Goal: Task Accomplishment & Management: Manage account settings

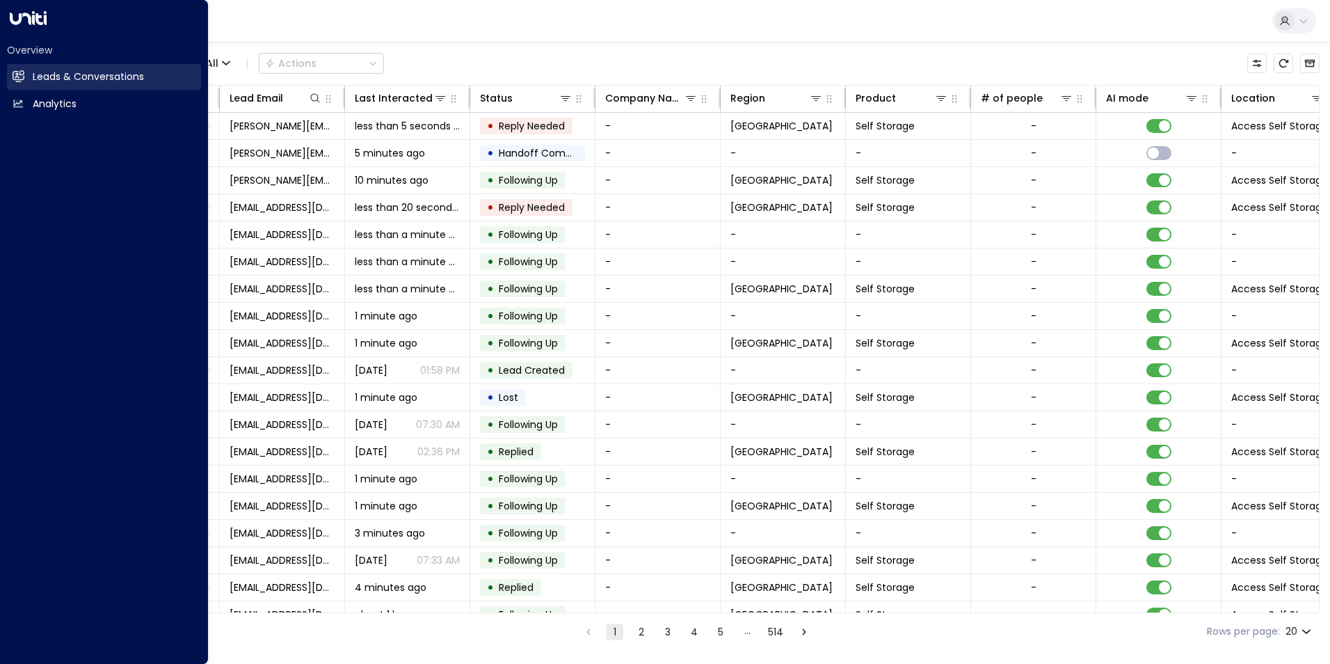
click at [33, 78] on link "Leads & Conversations Leads & Conversations" at bounding box center [104, 77] width 194 height 26
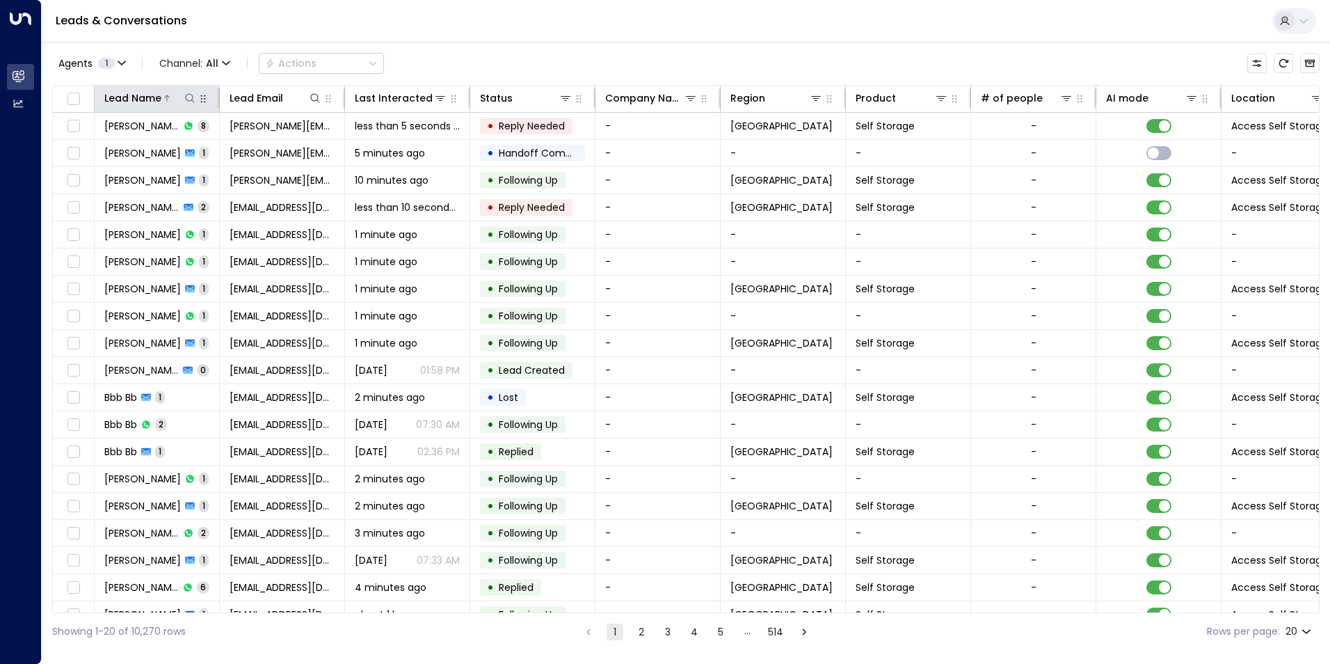
click at [191, 97] on icon at bounding box center [189, 98] width 11 height 11
type input "******"
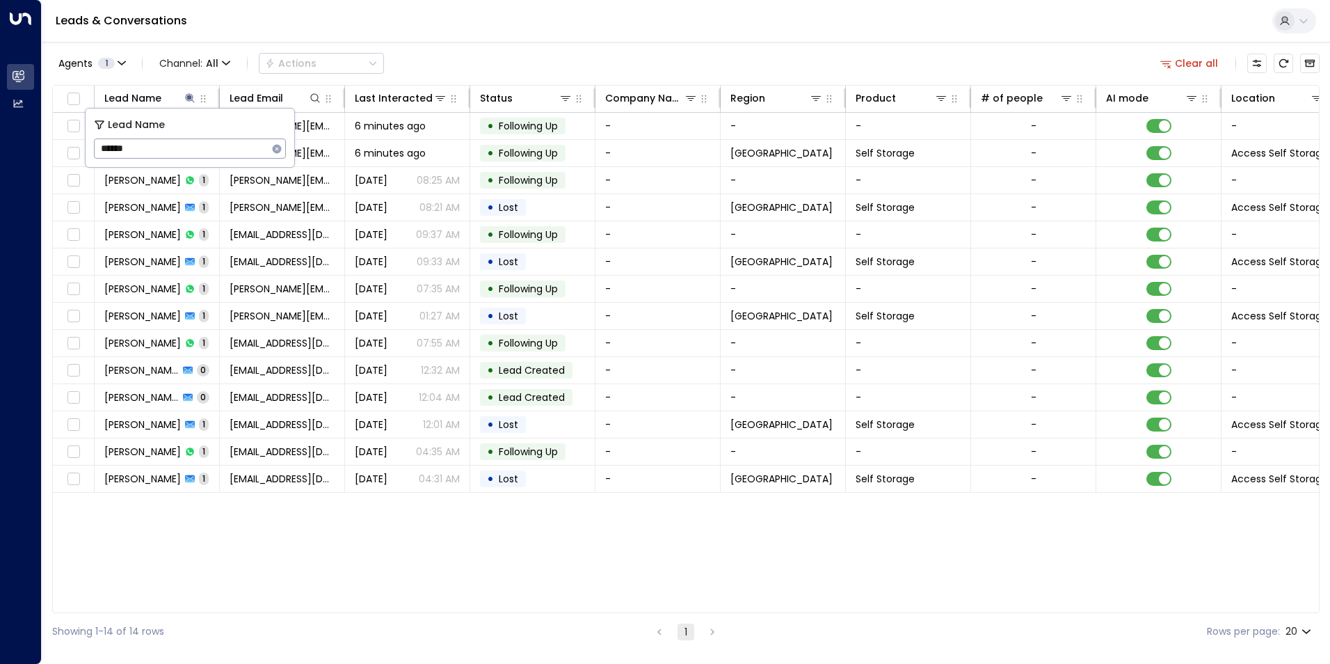
click at [471, 55] on div "Agents 1 Channel: All Actions Clear all" at bounding box center [686, 63] width 1268 height 29
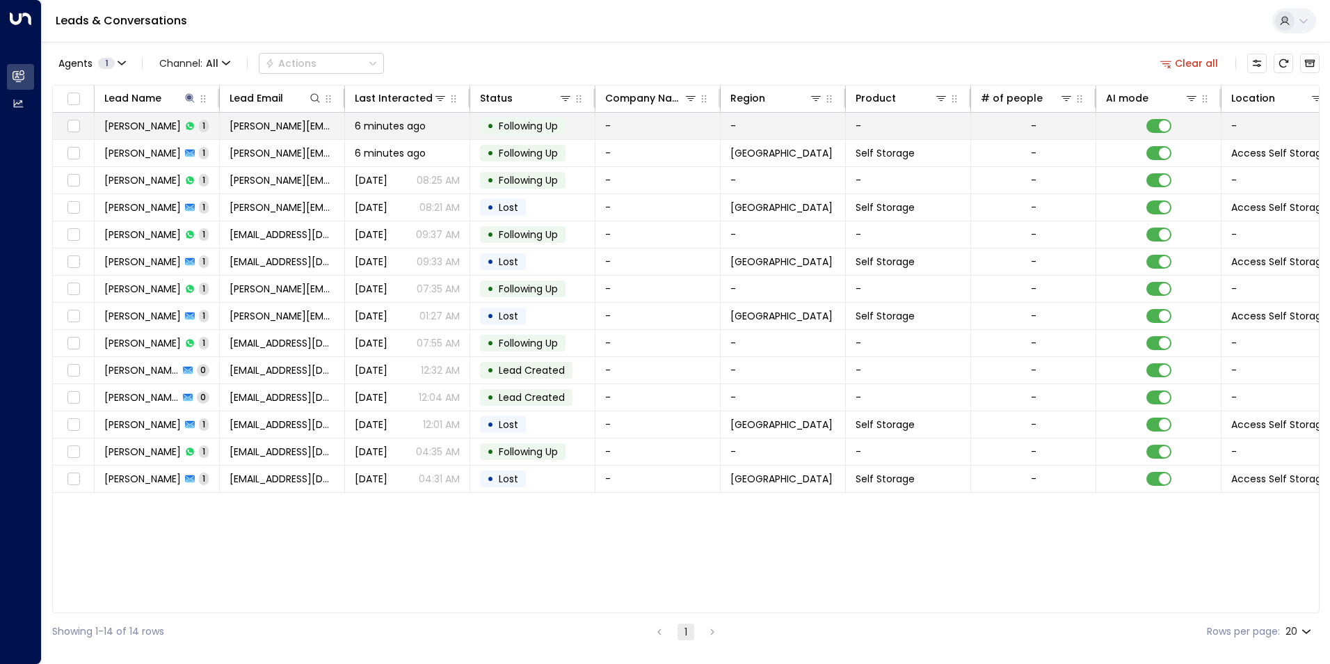
click at [253, 129] on span "[PERSON_NAME][EMAIL_ADDRESS][DOMAIN_NAME]" at bounding box center [282, 126] width 105 height 14
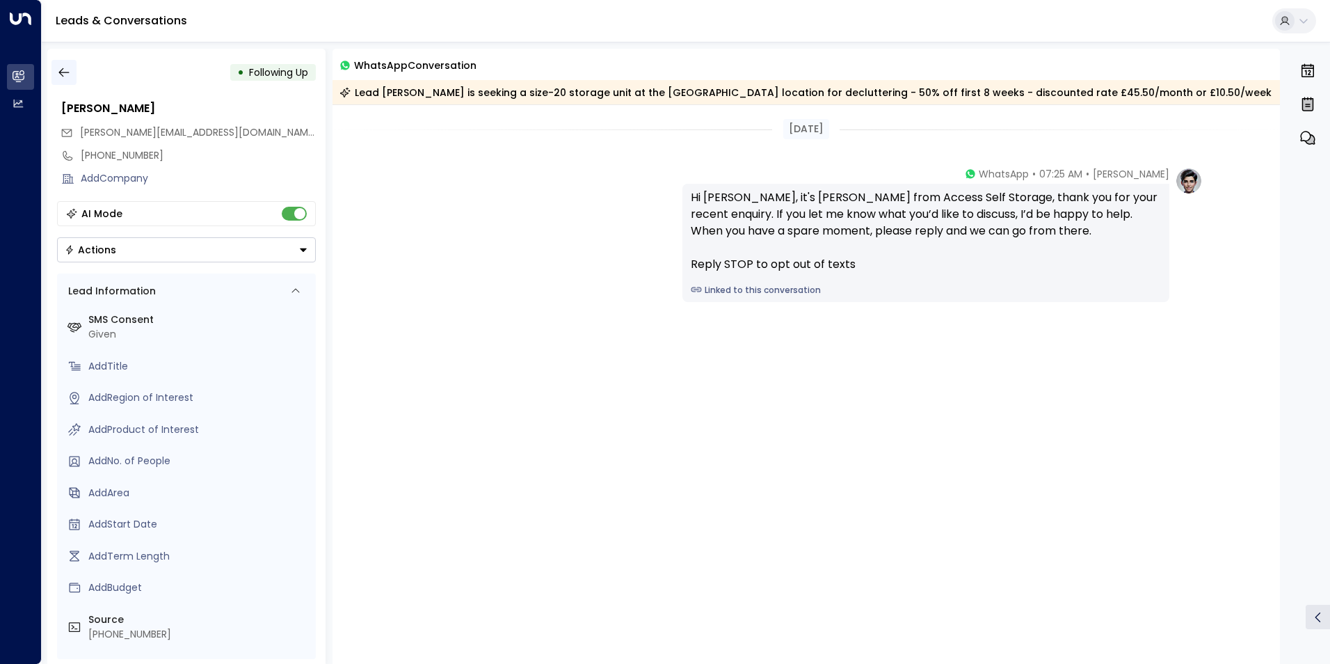
click at [64, 76] on icon "button" at bounding box center [64, 72] width 14 height 14
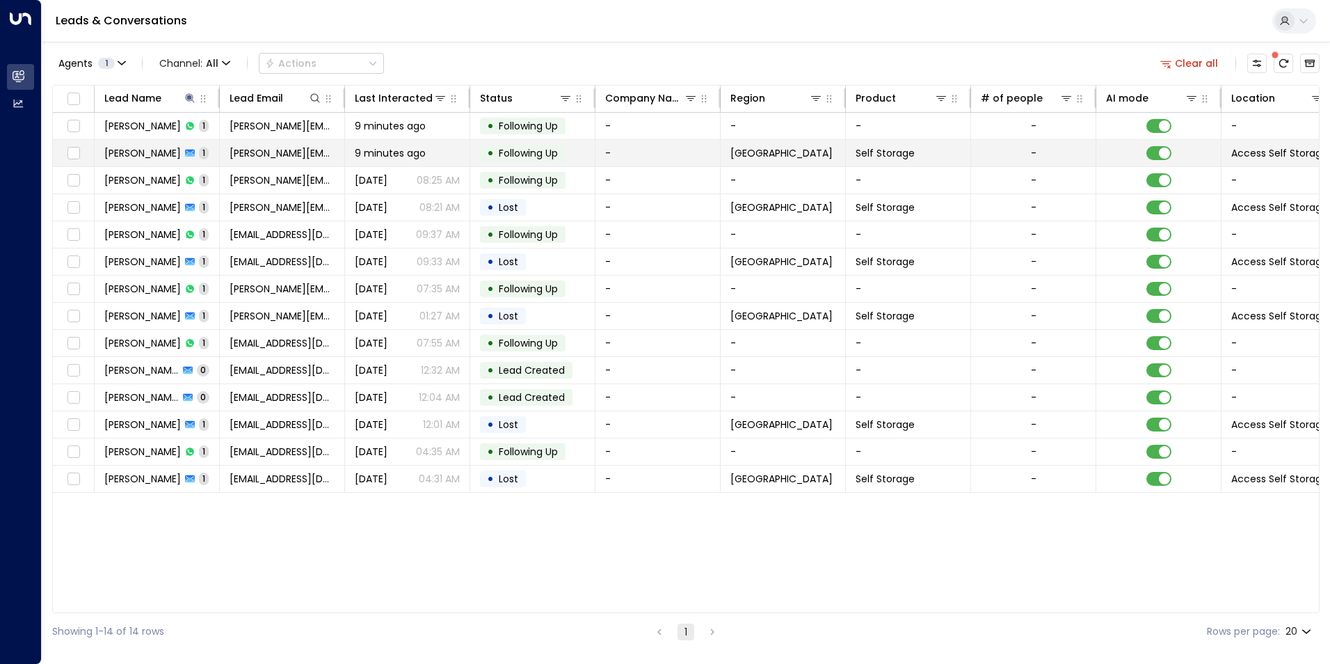
click at [449, 156] on div "9 minutes ago" at bounding box center [407, 153] width 105 height 14
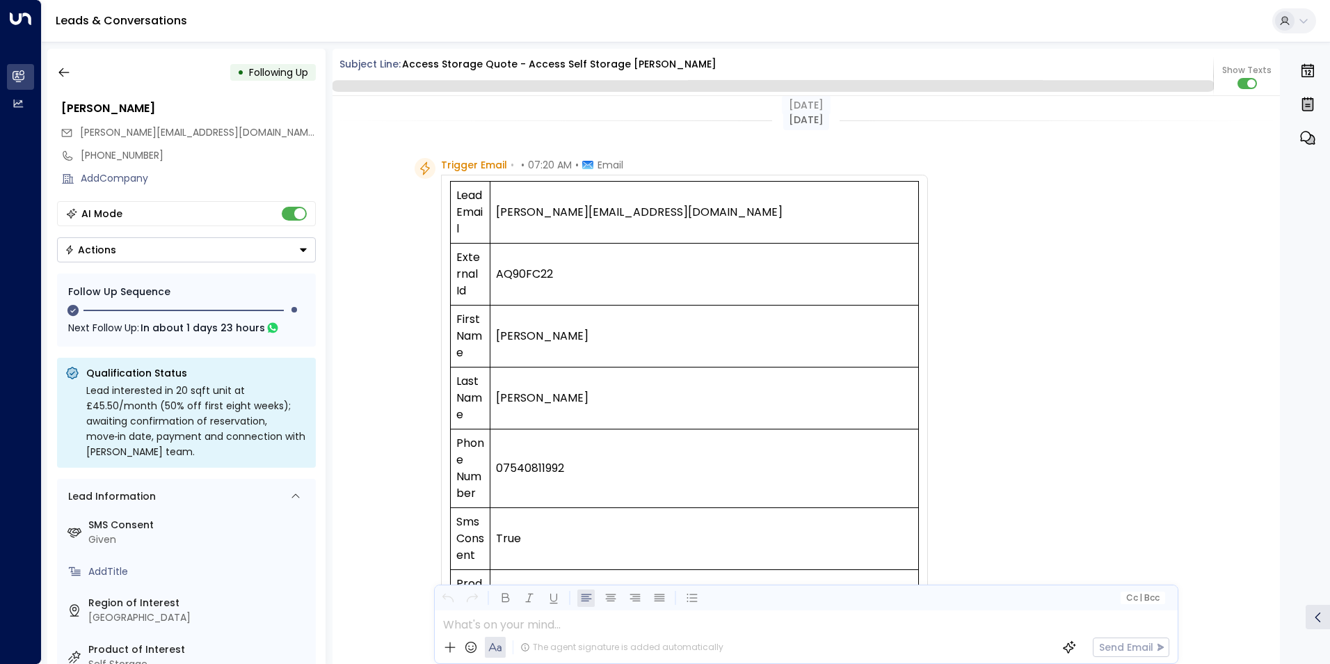
scroll to position [807, 0]
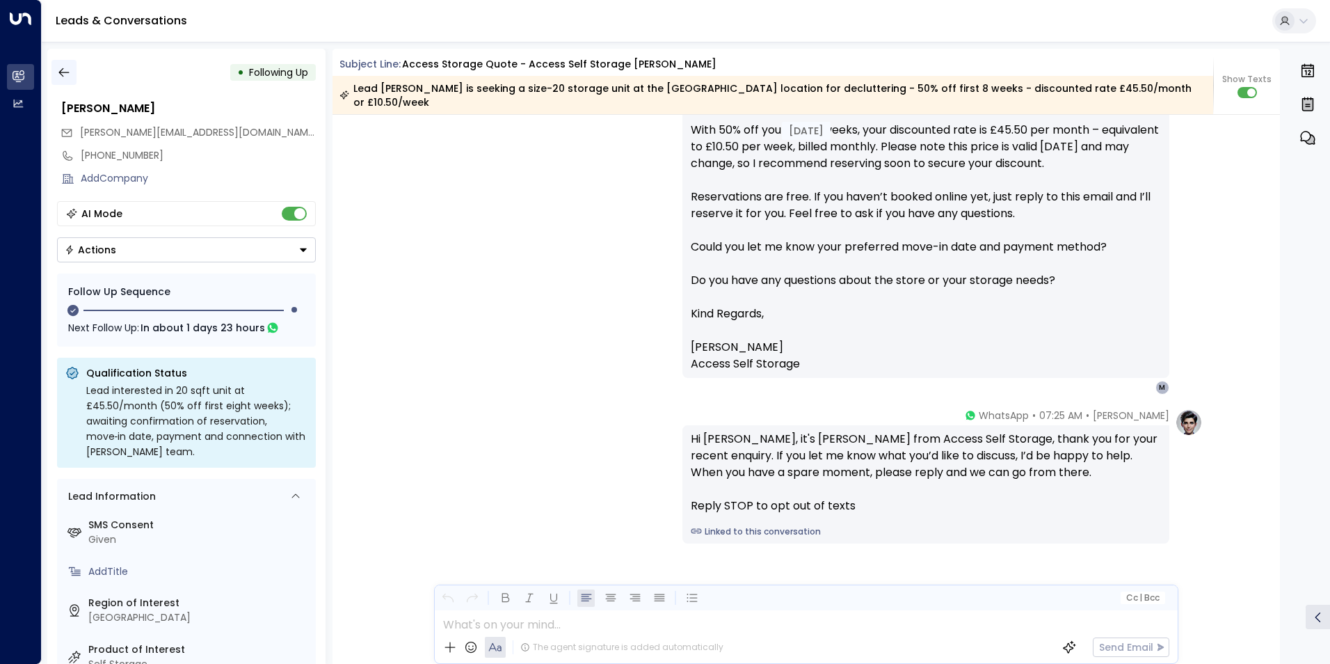
click at [60, 70] on icon "button" at bounding box center [64, 72] width 14 height 14
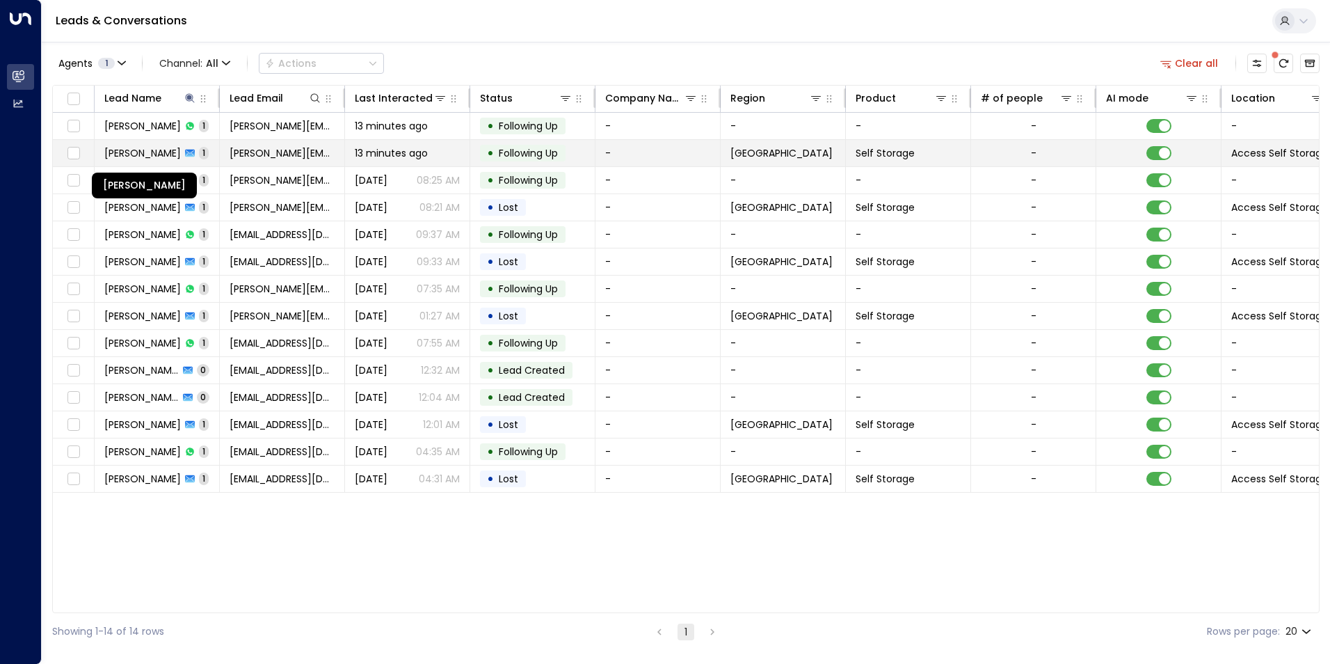
click at [136, 147] on span "[PERSON_NAME]" at bounding box center [142, 153] width 77 height 14
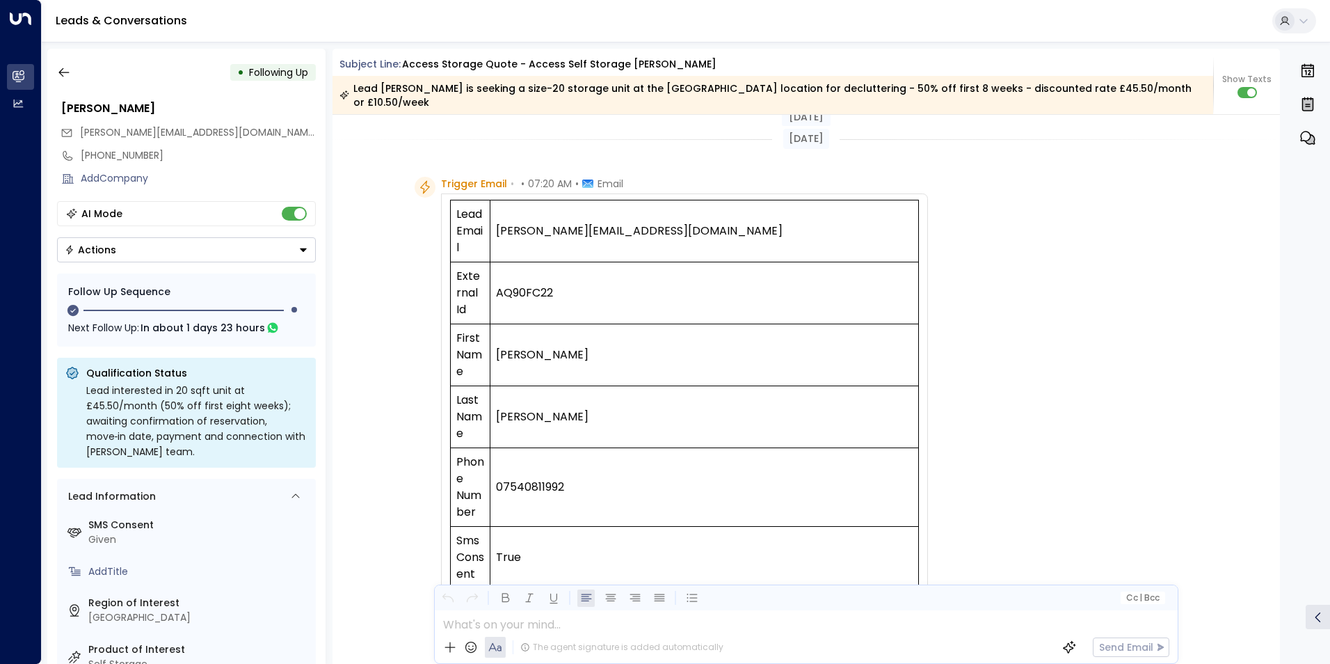
scroll to position [812, 0]
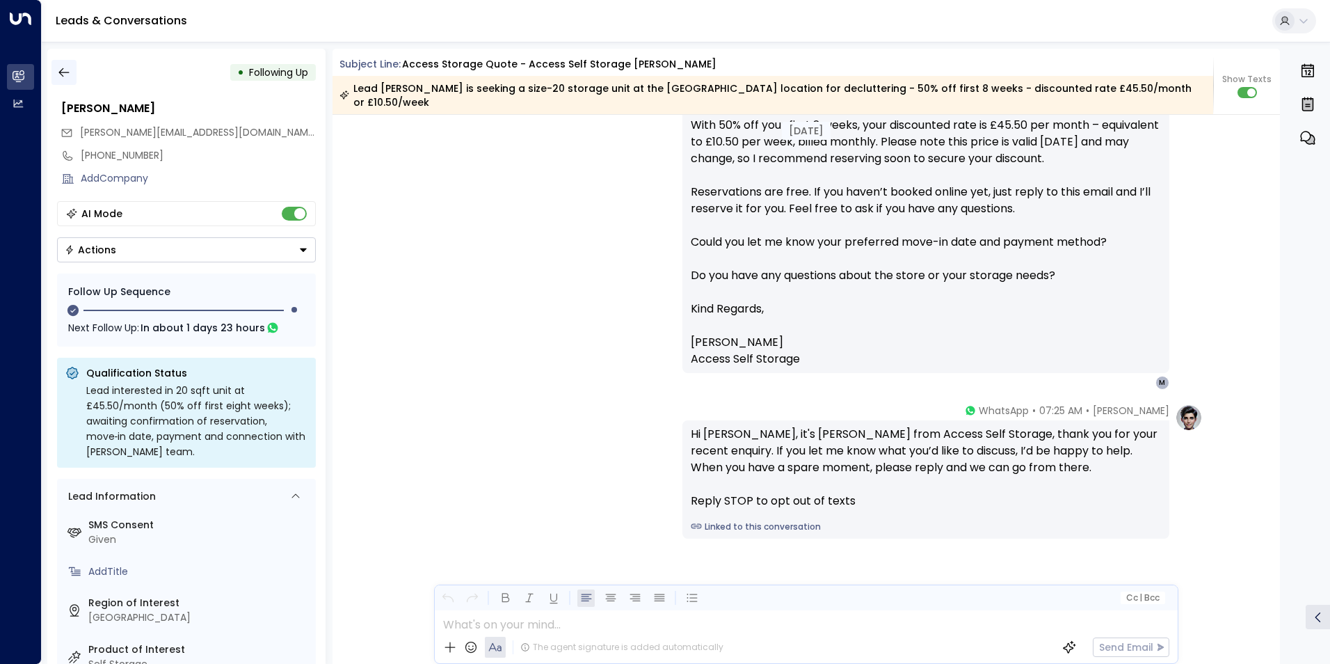
click at [64, 68] on icon "button" at bounding box center [64, 72] width 14 height 14
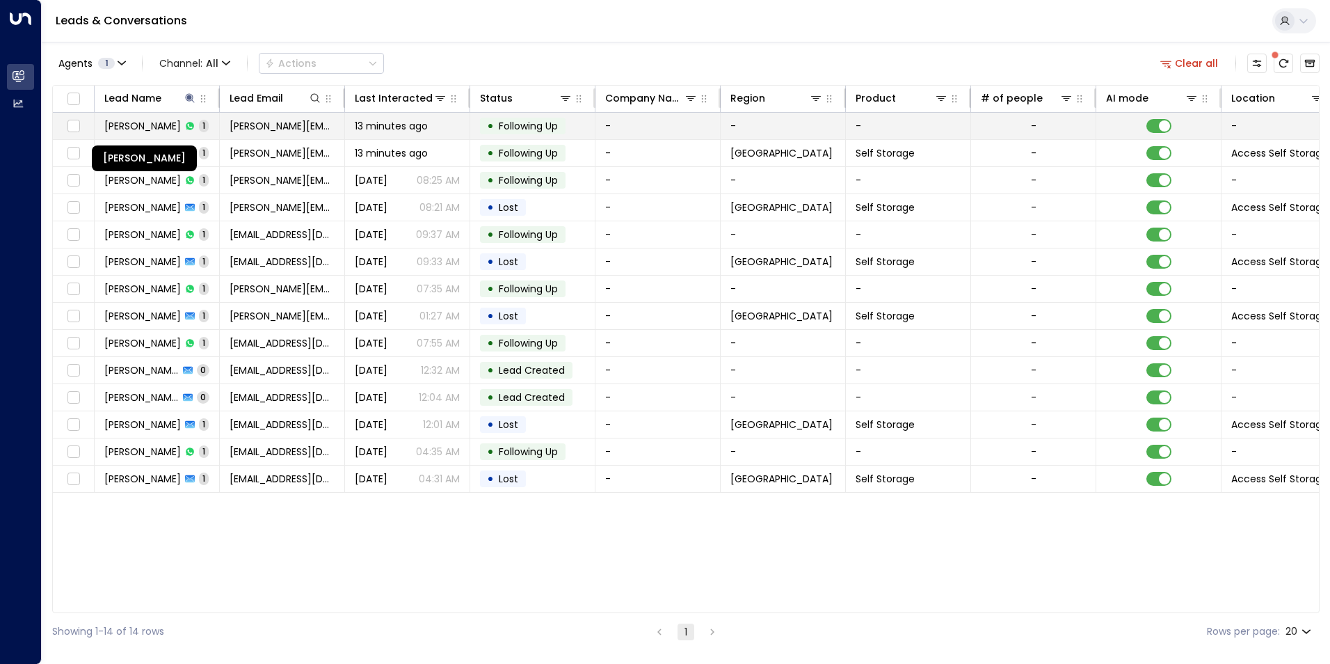
click at [173, 131] on span "[PERSON_NAME]" at bounding box center [142, 126] width 77 height 14
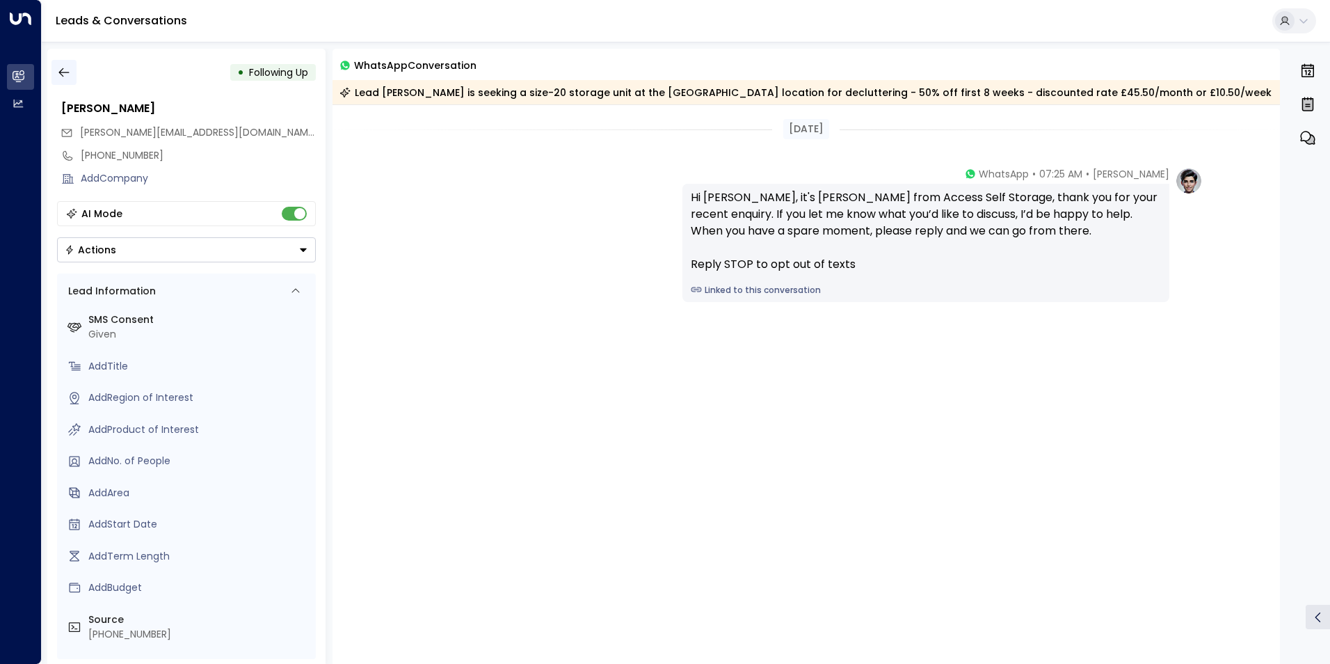
click at [70, 78] on icon "button" at bounding box center [64, 72] width 14 height 14
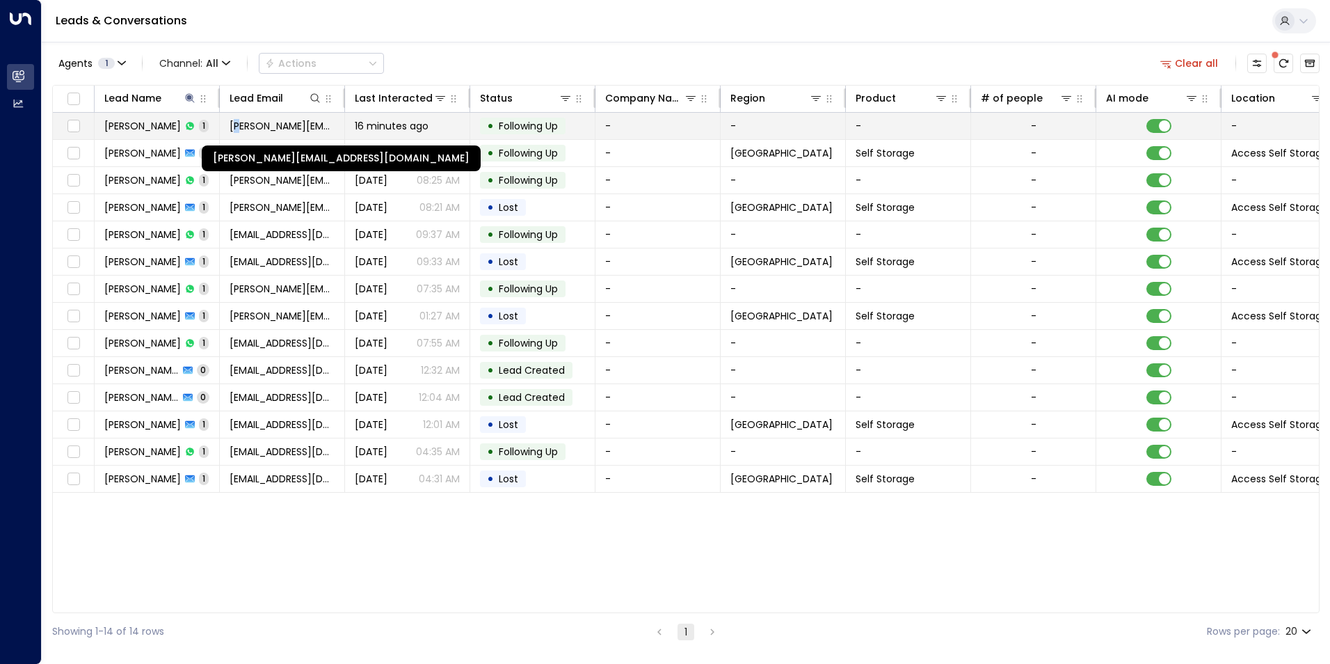
click at [244, 131] on span "[PERSON_NAME][EMAIL_ADDRESS][DOMAIN_NAME]" at bounding box center [282, 126] width 105 height 14
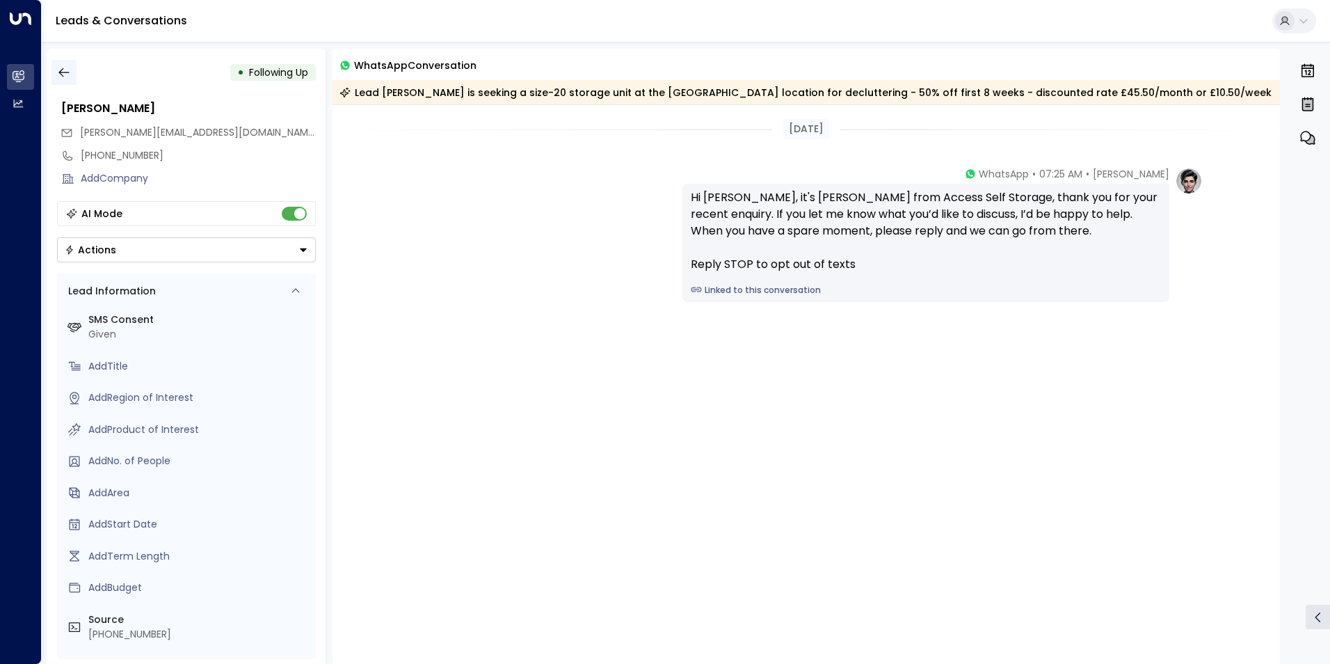
click at [54, 80] on button "button" at bounding box center [63, 72] width 25 height 25
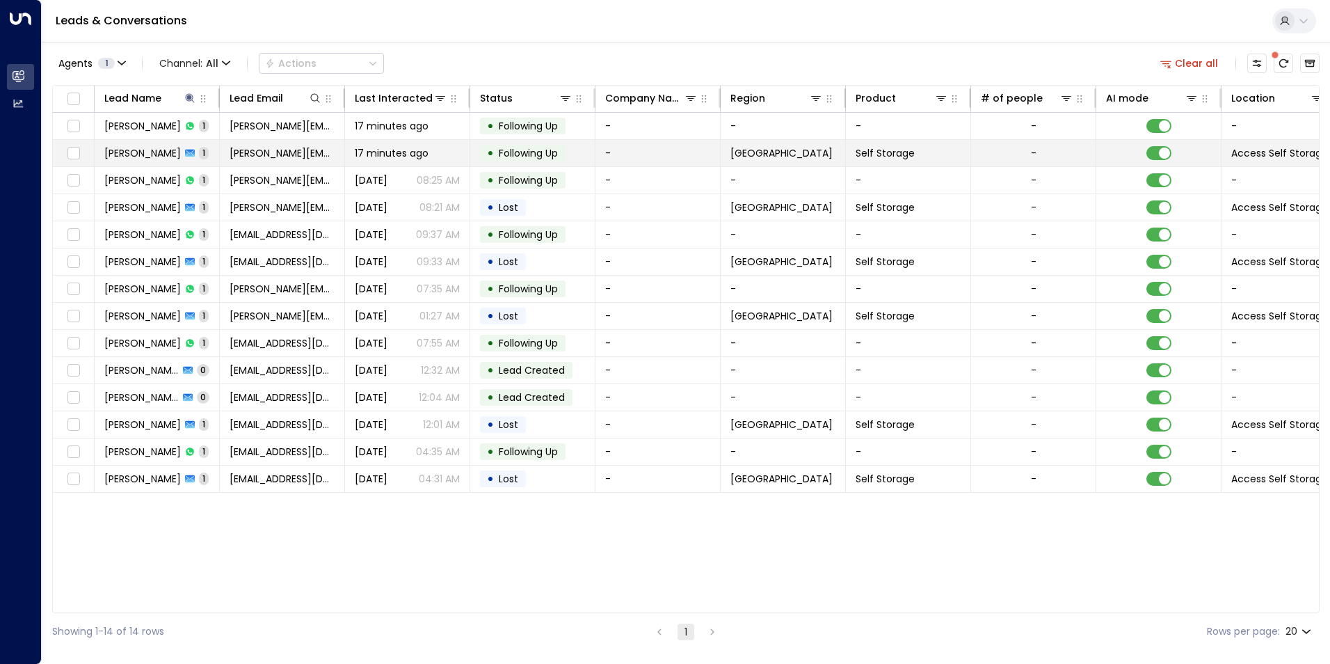
click at [168, 154] on span "[PERSON_NAME]" at bounding box center [142, 153] width 77 height 14
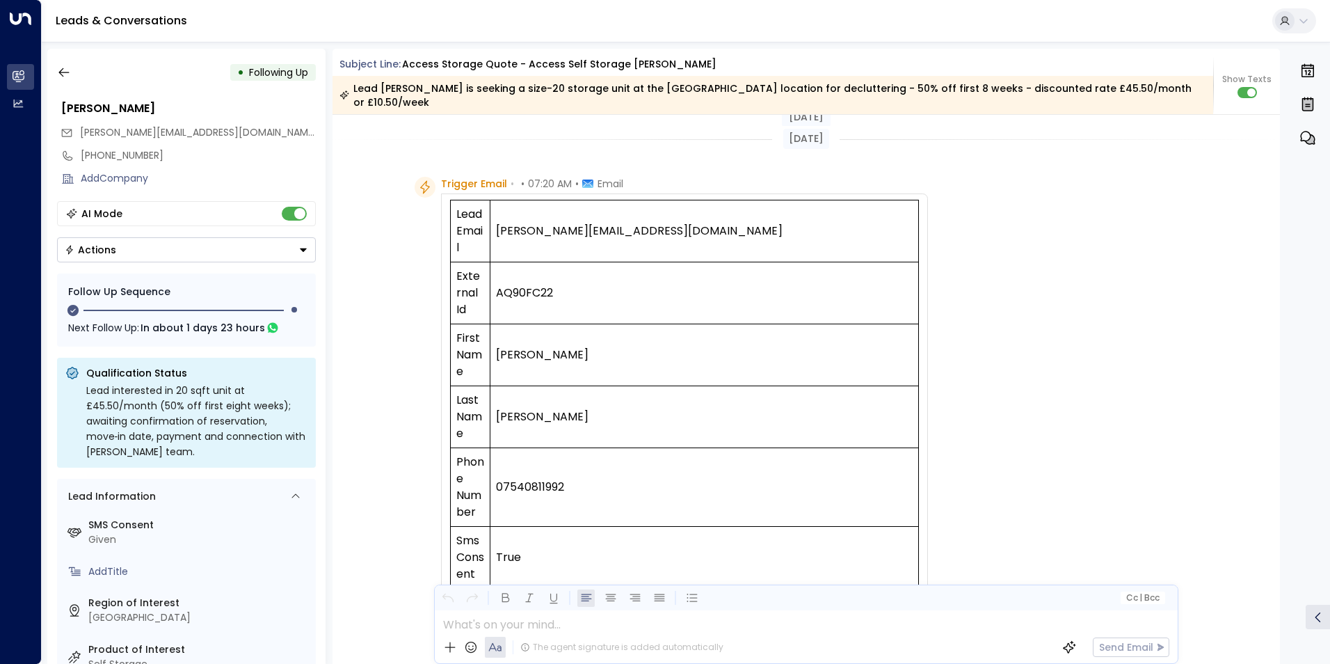
scroll to position [812, 0]
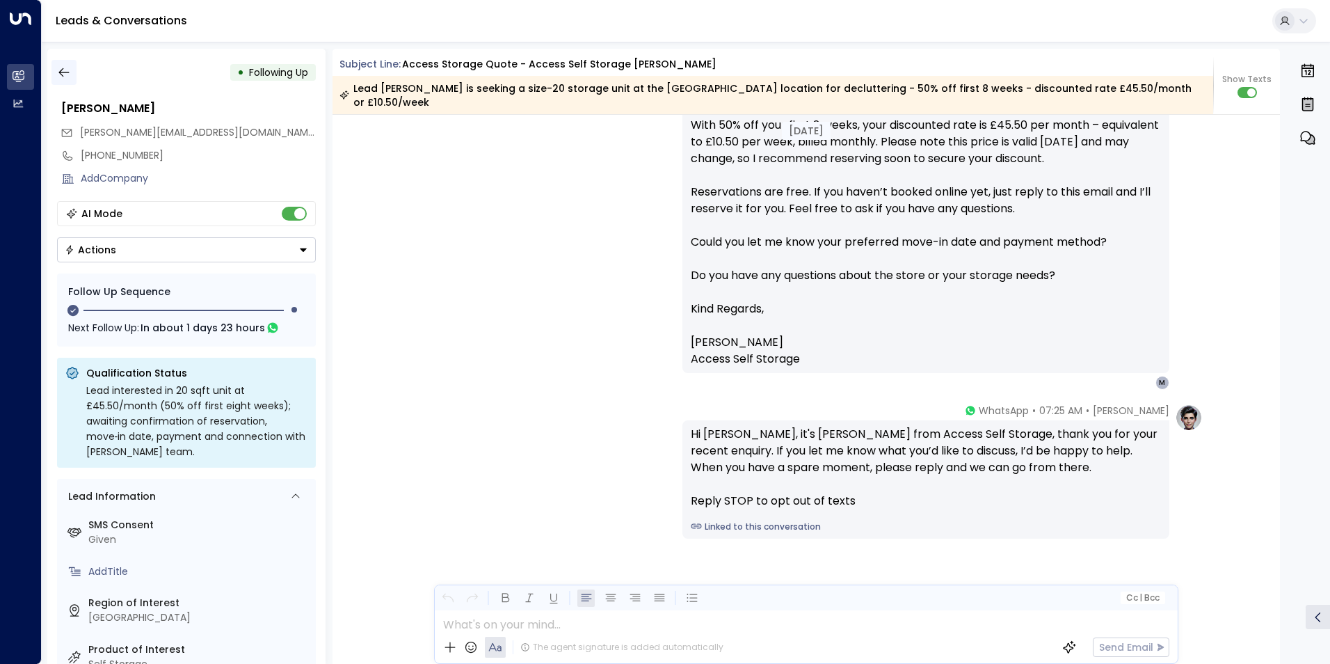
click at [66, 79] on button "button" at bounding box center [63, 72] width 25 height 25
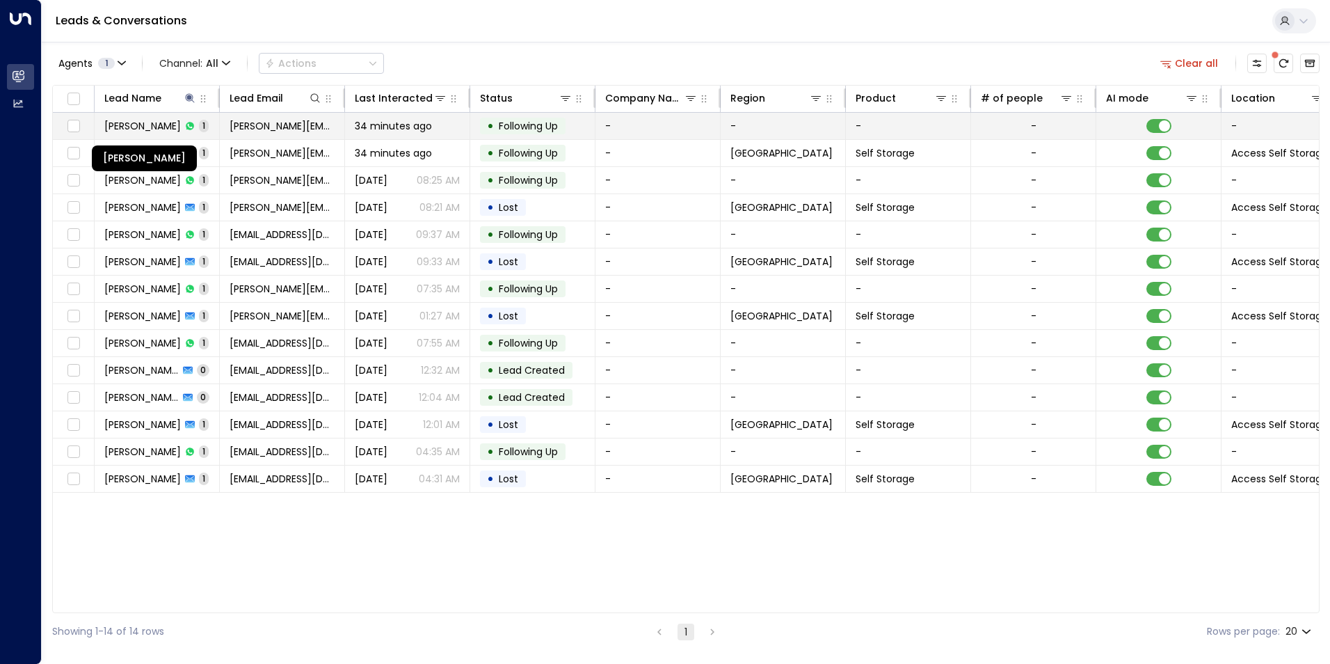
click at [130, 120] on span "[PERSON_NAME]" at bounding box center [142, 126] width 77 height 14
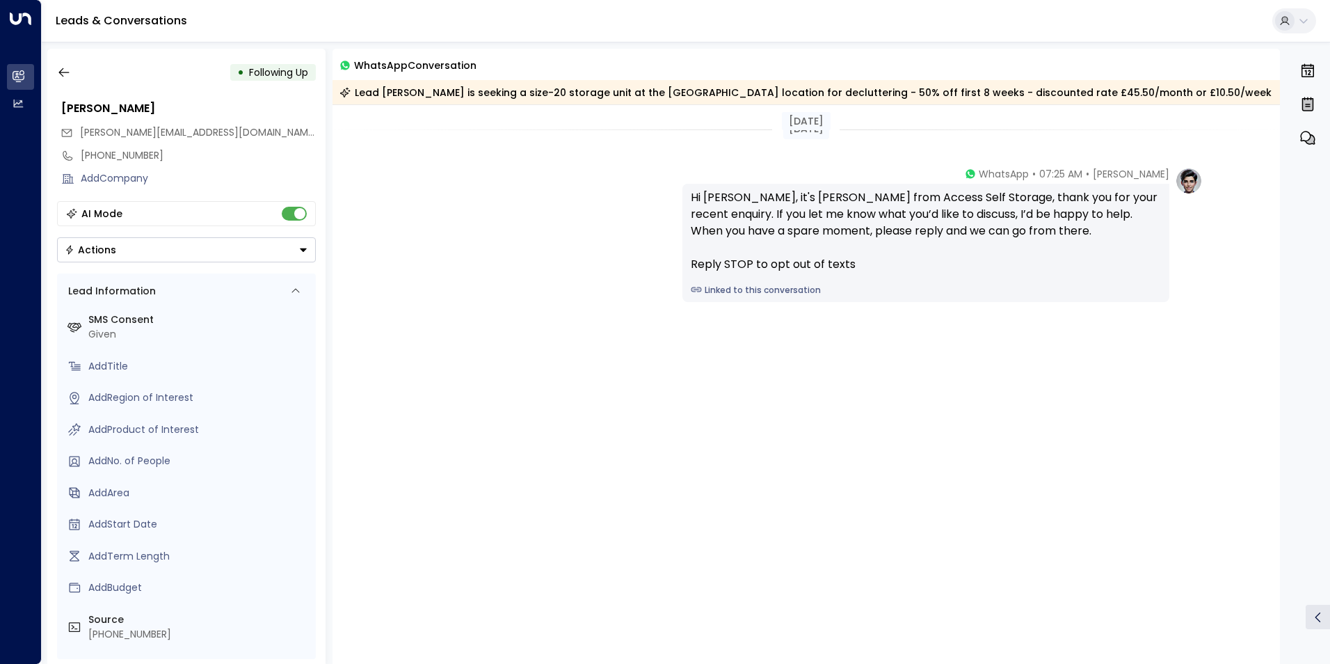
drag, startPoint x: 893, startPoint y: 410, endPoint x: 234, endPoint y: 396, distance: 659.0
click at [898, 414] on div "[PERSON_NAME] • 07:25 AM • WhatsApp Hi [PERSON_NAME], it's [PERSON_NAME] from A…" at bounding box center [807, 304] width 948 height 274
click at [294, 284] on div at bounding box center [296, 291] width 18 height 18
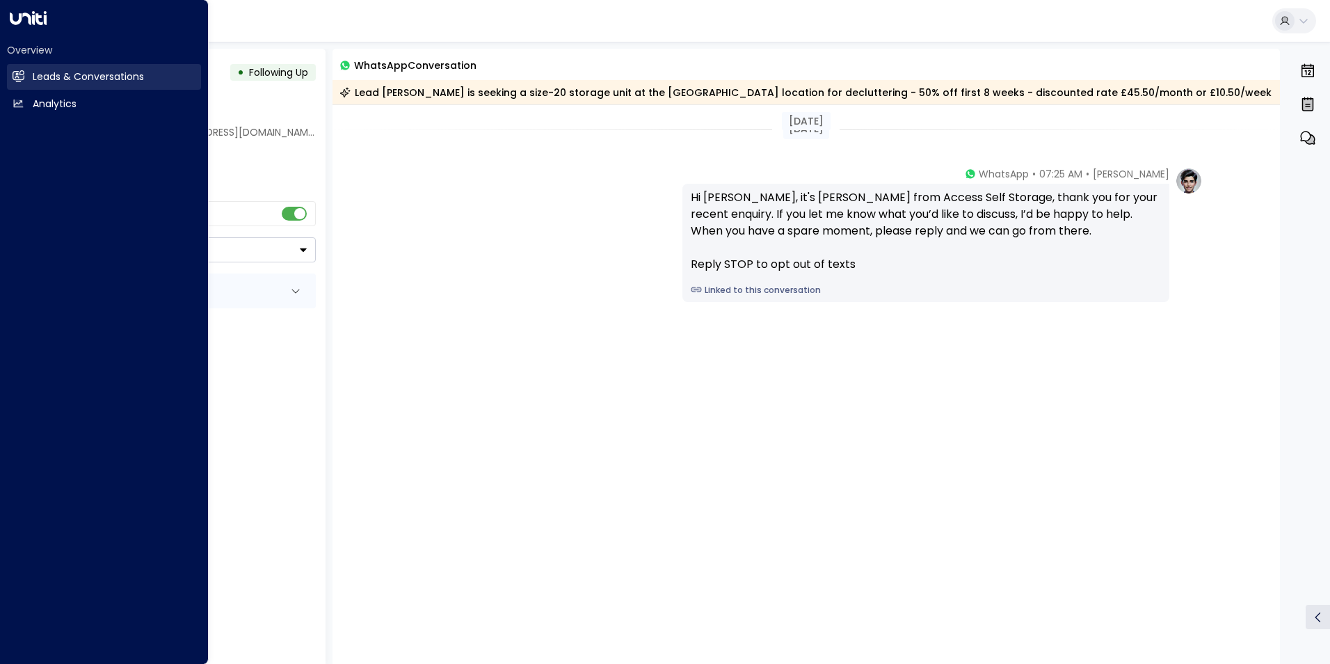
click at [41, 74] on h2 "Leads & Conversations" at bounding box center [88, 77] width 111 height 15
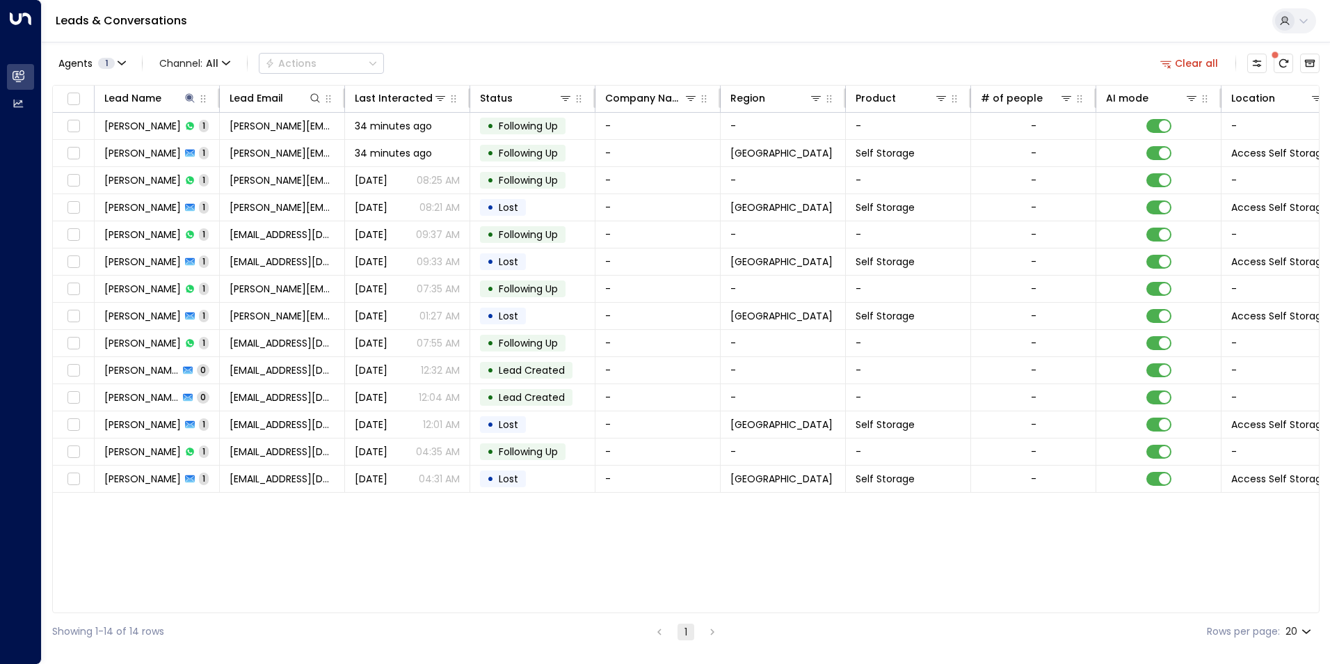
click at [1211, 60] on button "Clear all" at bounding box center [1190, 63] width 70 height 19
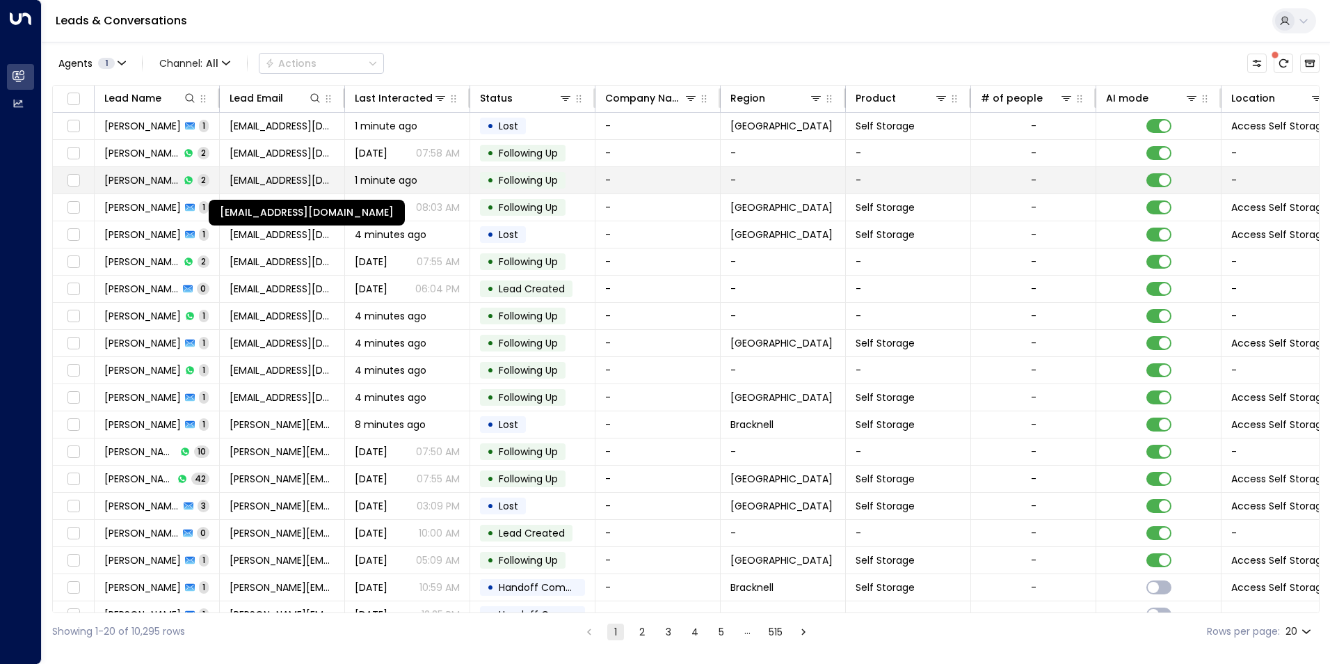
click at [302, 175] on span "[EMAIL_ADDRESS][DOMAIN_NAME]" at bounding box center [282, 180] width 105 height 14
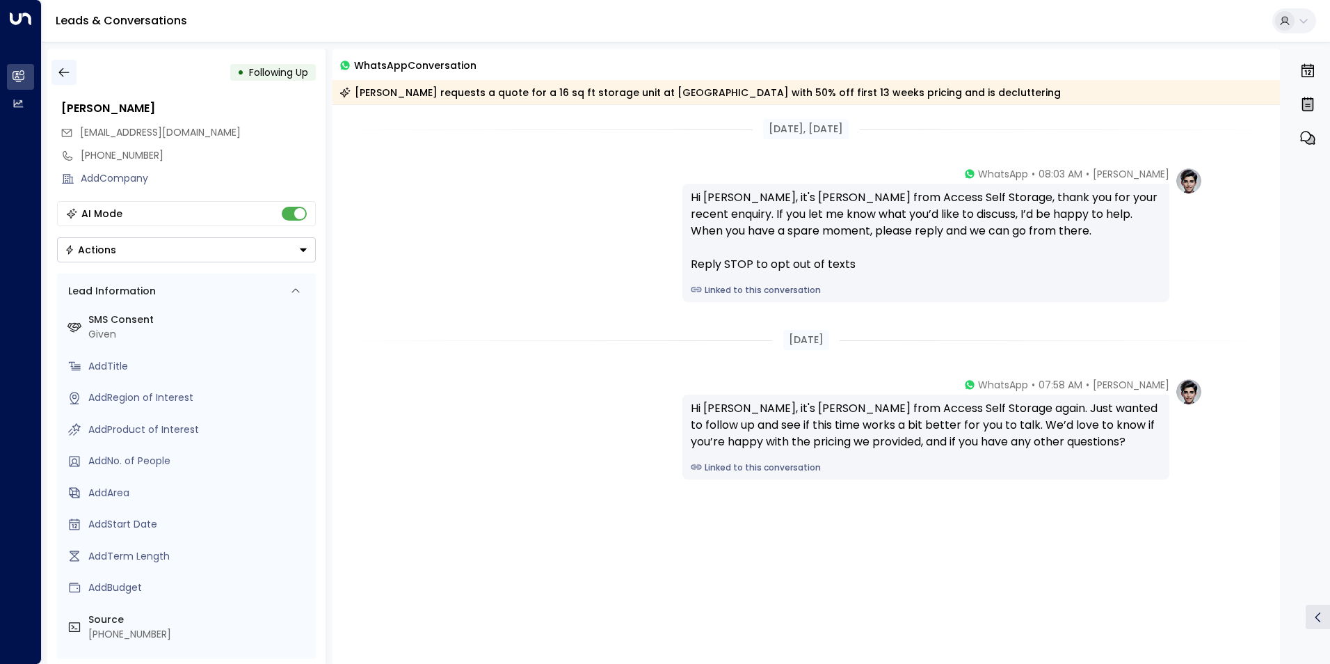
click at [64, 65] on button "button" at bounding box center [63, 72] width 25 height 25
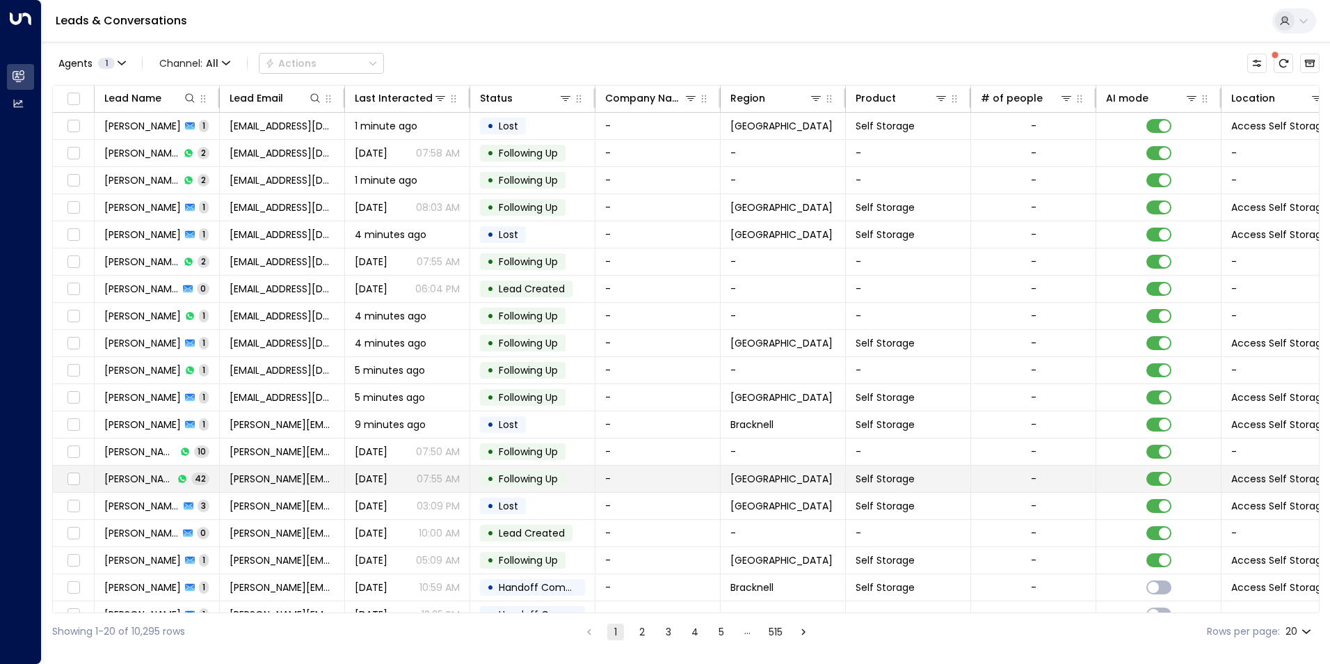
scroll to position [47, 0]
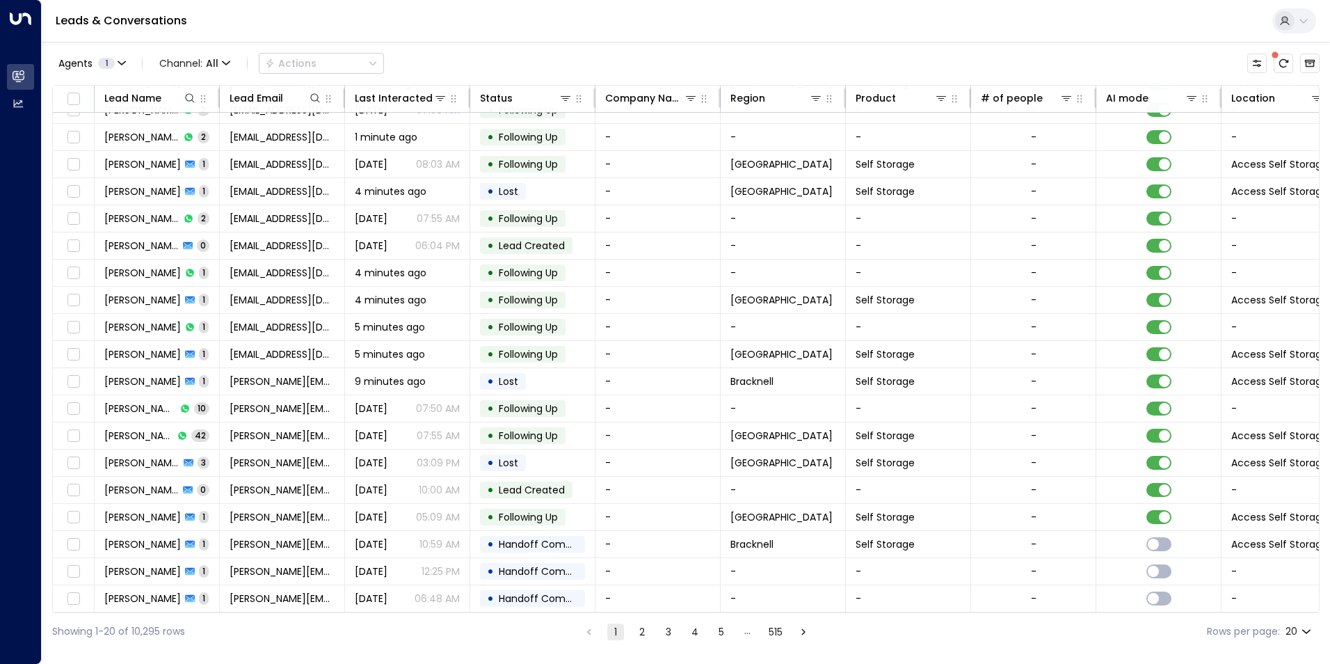
click at [636, 632] on button "2" at bounding box center [642, 631] width 17 height 17
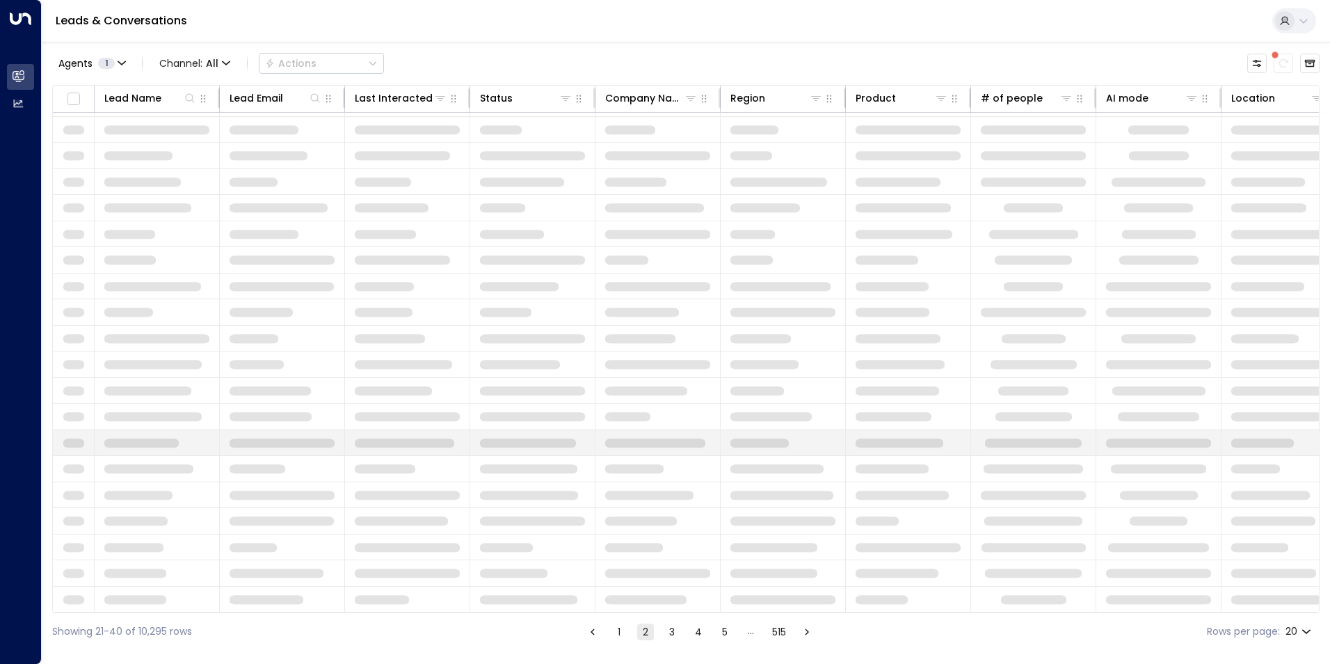
scroll to position [47, 0]
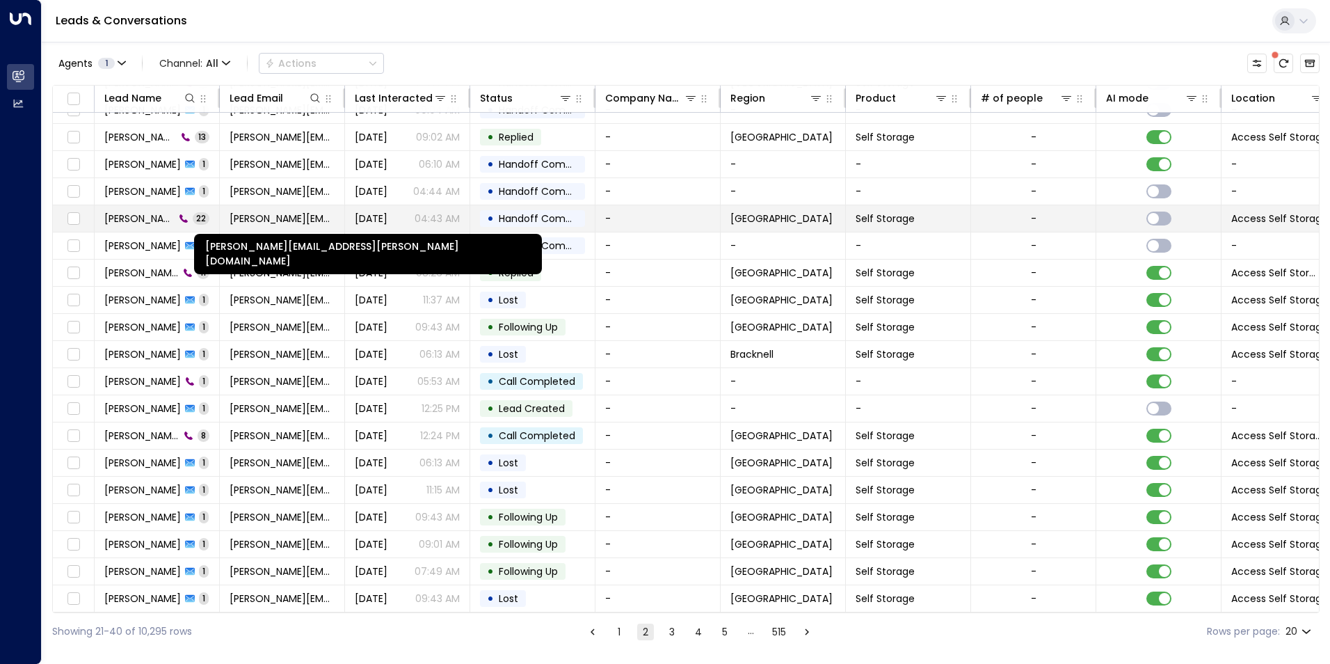
click at [264, 216] on span "[PERSON_NAME][EMAIL_ADDRESS][PERSON_NAME][DOMAIN_NAME]" at bounding box center [282, 219] width 105 height 14
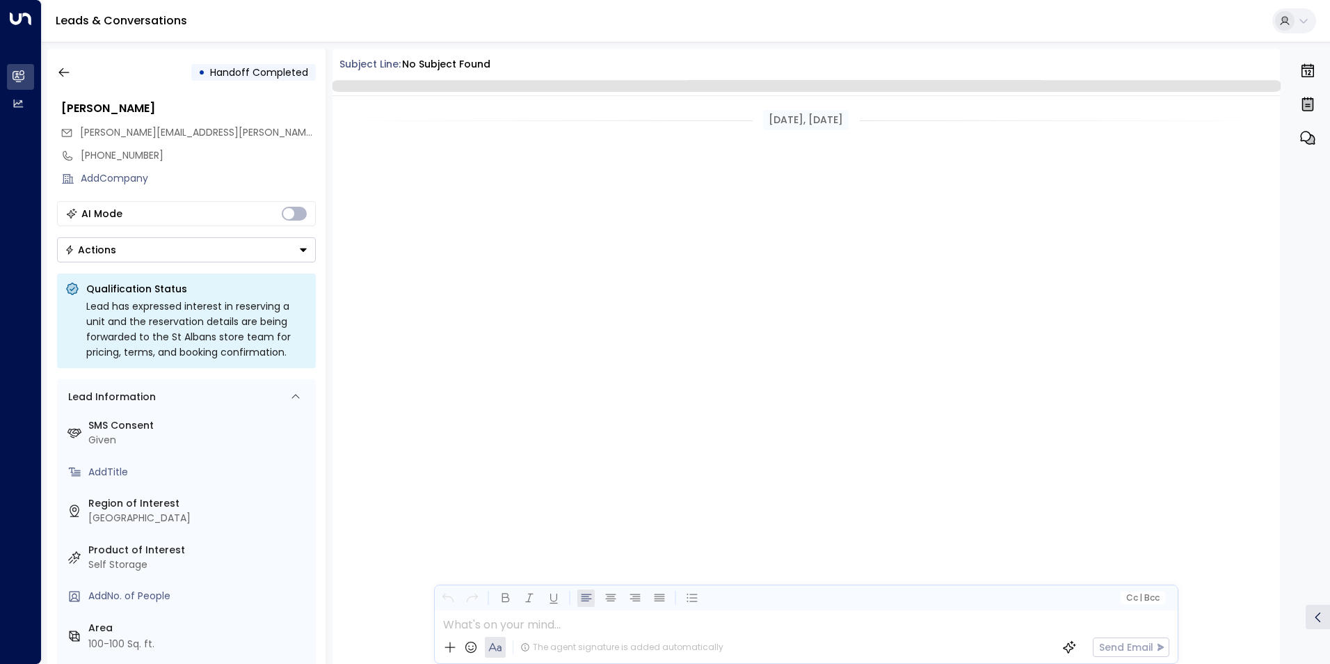
scroll to position [2600, 0]
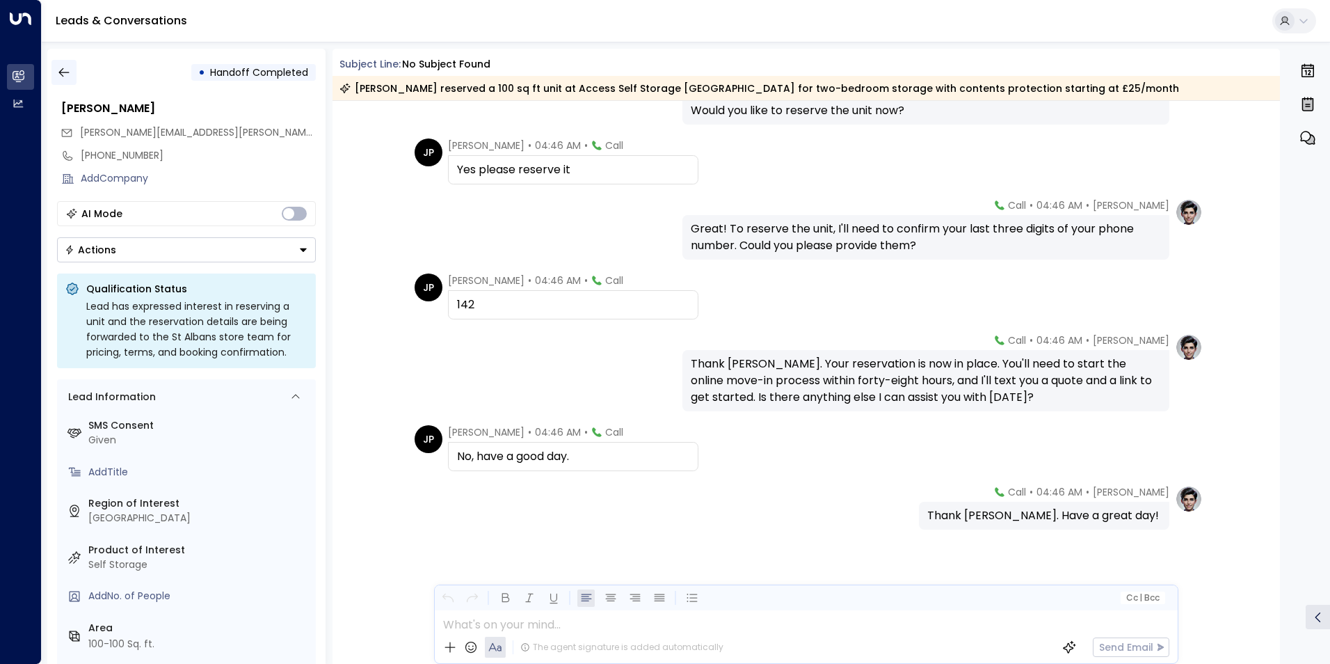
click at [69, 70] on icon "button" at bounding box center [64, 72] width 14 height 14
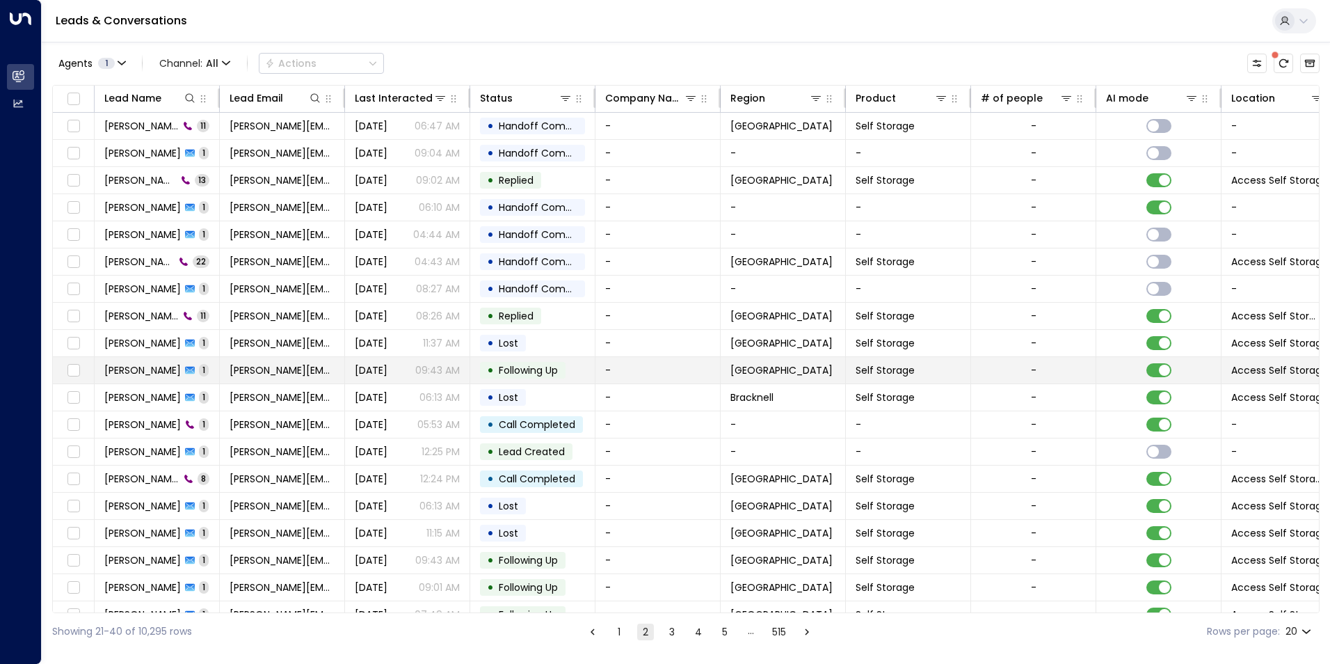
scroll to position [47, 0]
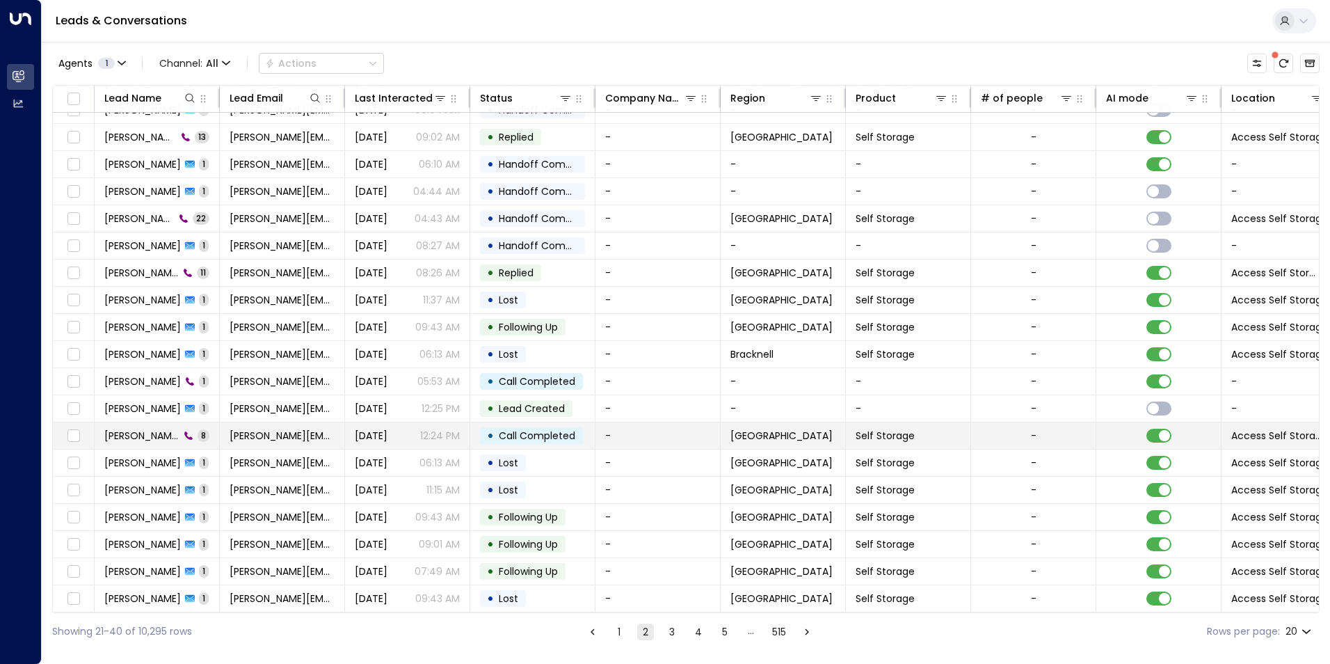
click at [481, 422] on td "• Call Completed" at bounding box center [532, 435] width 125 height 26
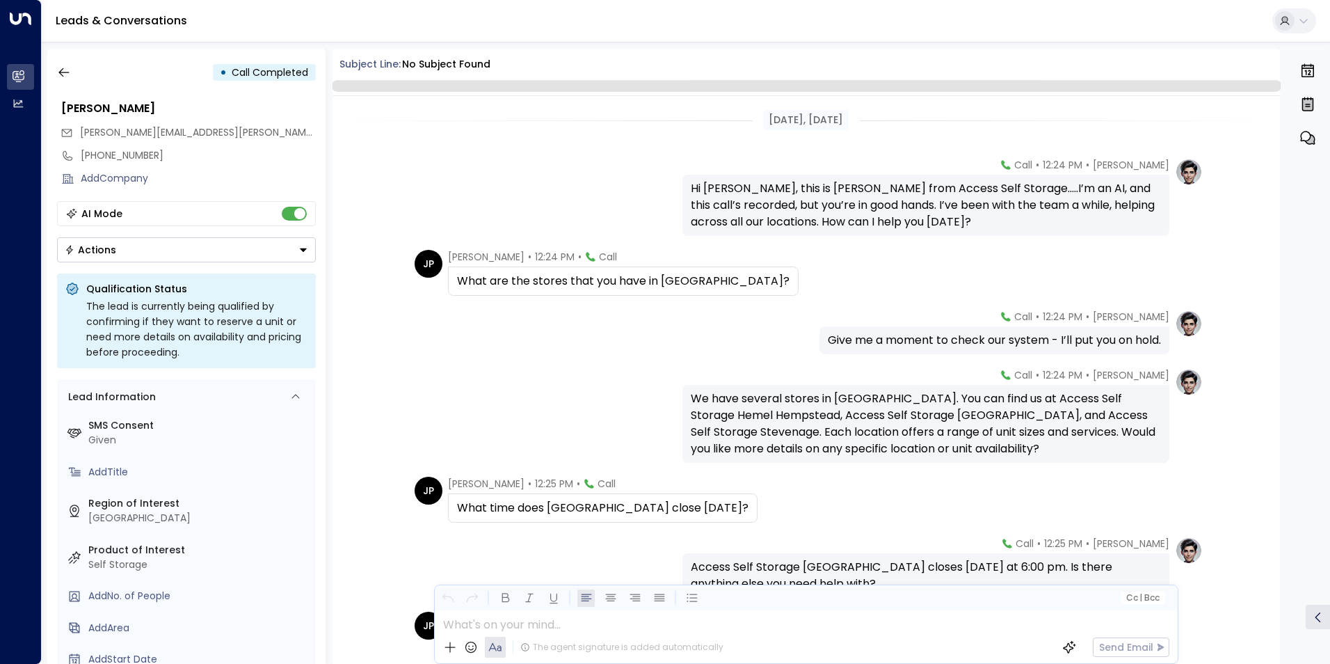
scroll to position [208, 0]
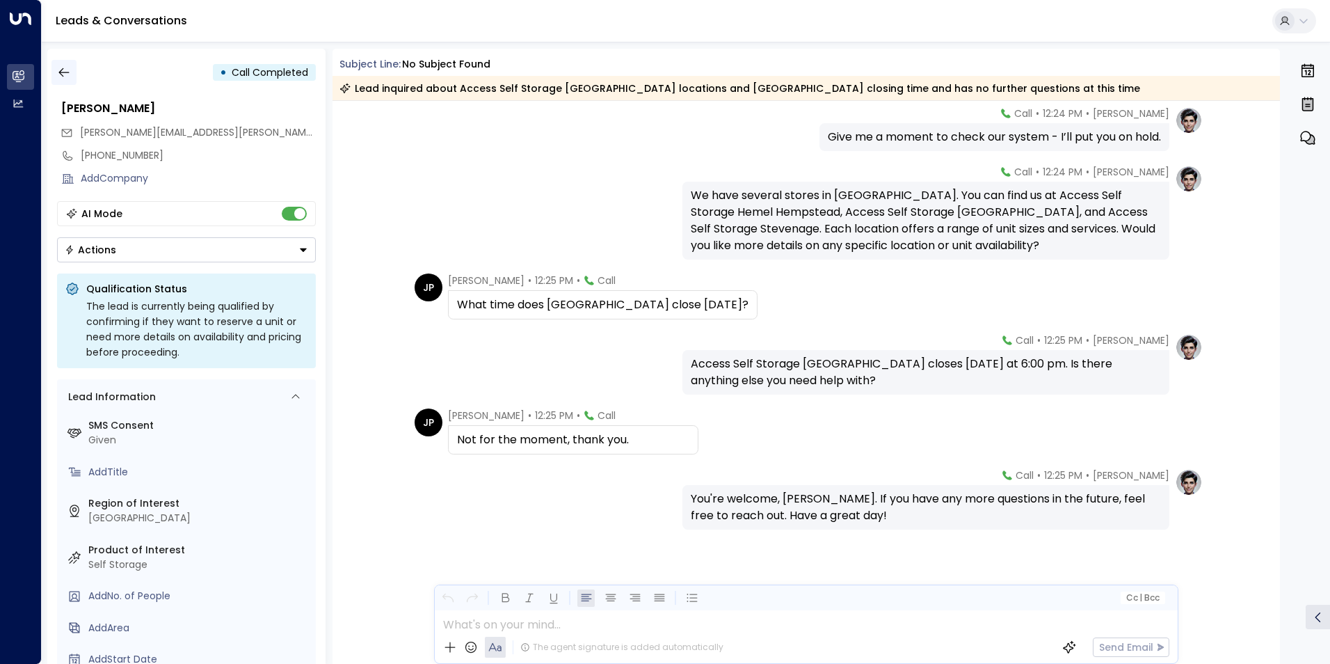
click at [63, 71] on icon "button" at bounding box center [64, 72] width 14 height 14
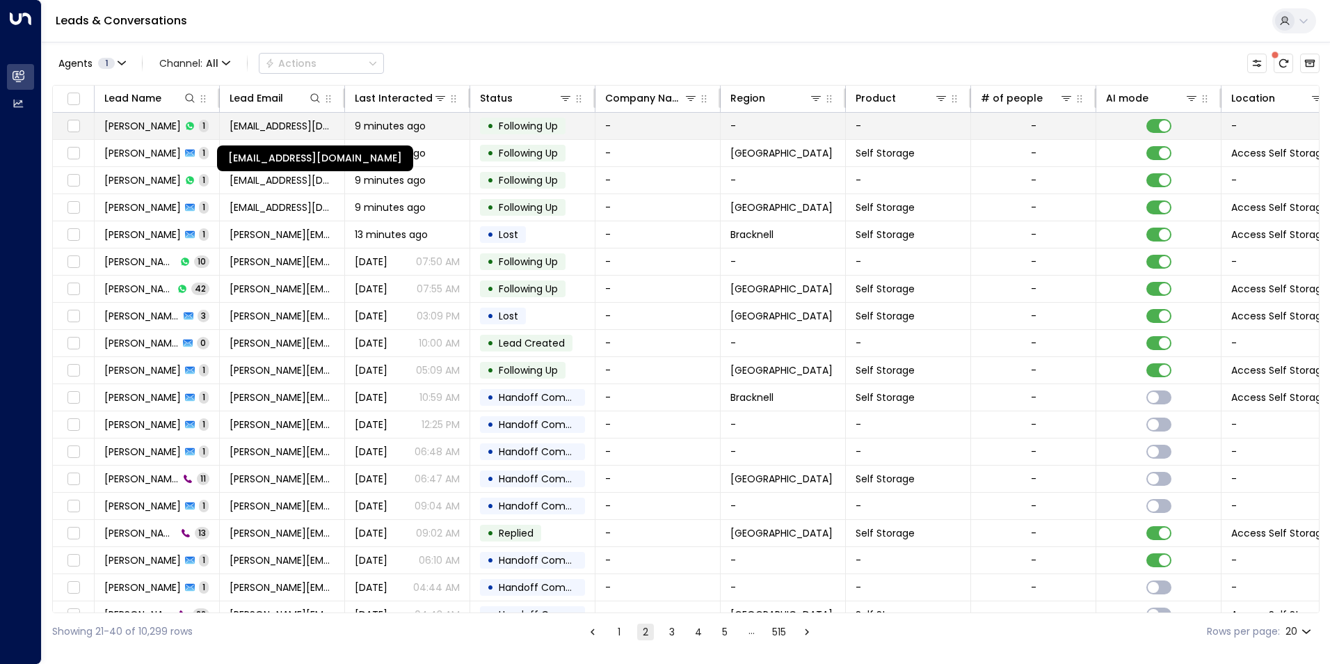
click at [231, 120] on span "[EMAIL_ADDRESS][DOMAIN_NAME]" at bounding box center [282, 126] width 105 height 14
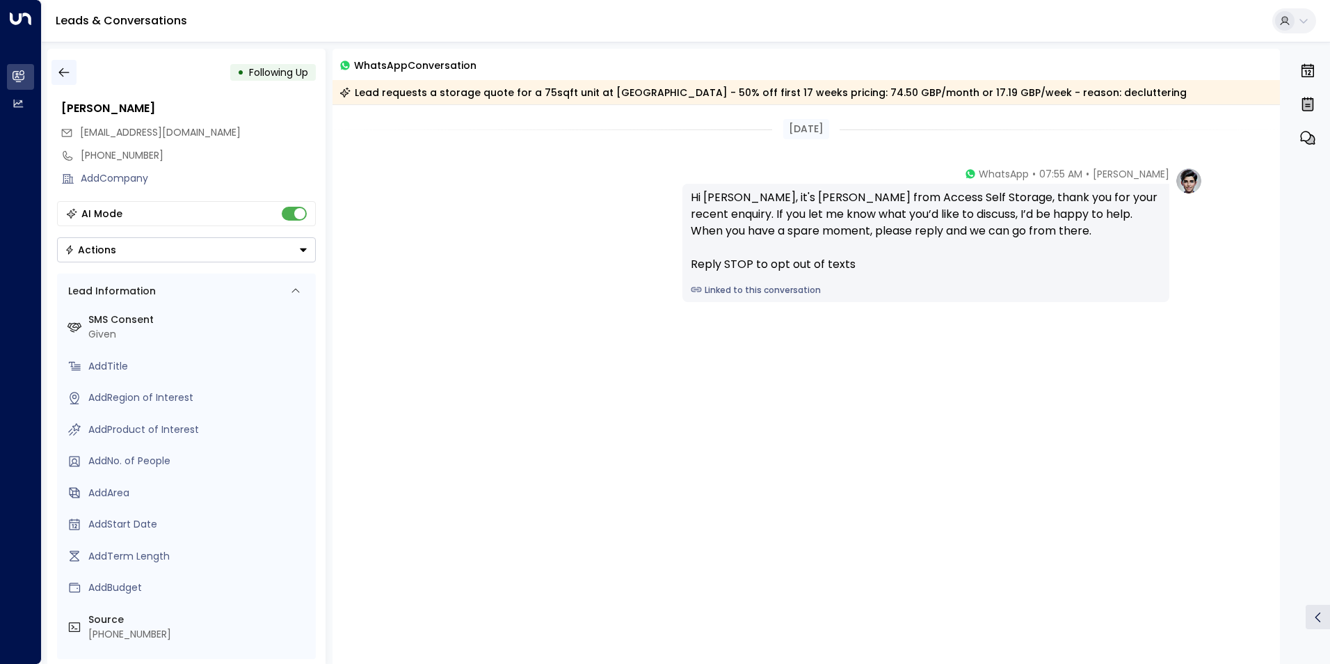
click at [62, 67] on icon "button" at bounding box center [64, 72] width 14 height 14
